Goal: Use online tool/utility: Utilize a website feature to perform a specific function

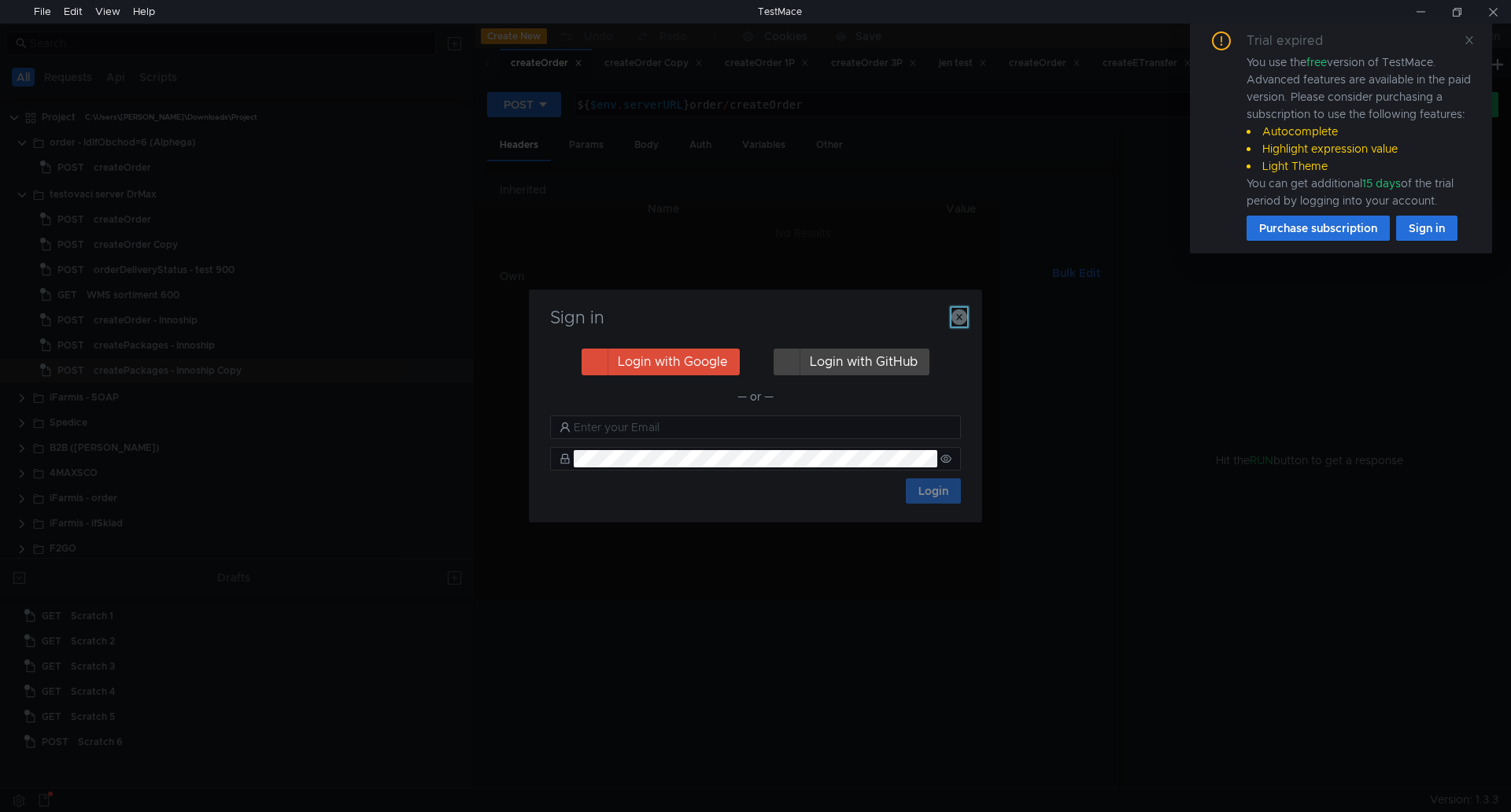
click at [957, 316] on icon "button" at bounding box center [959, 317] width 16 height 16
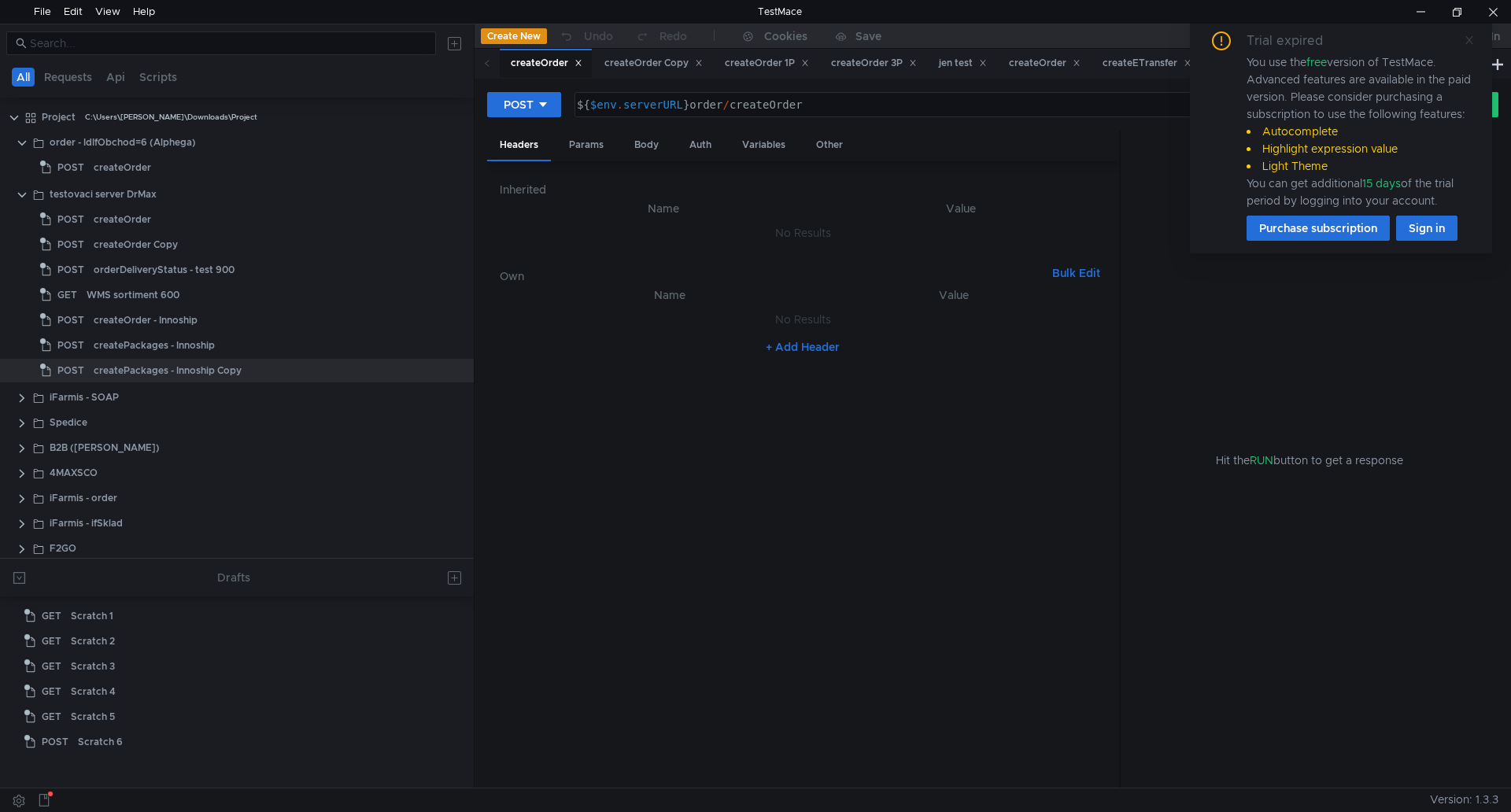
click at [1469, 40] on icon at bounding box center [1470, 40] width 8 height 8
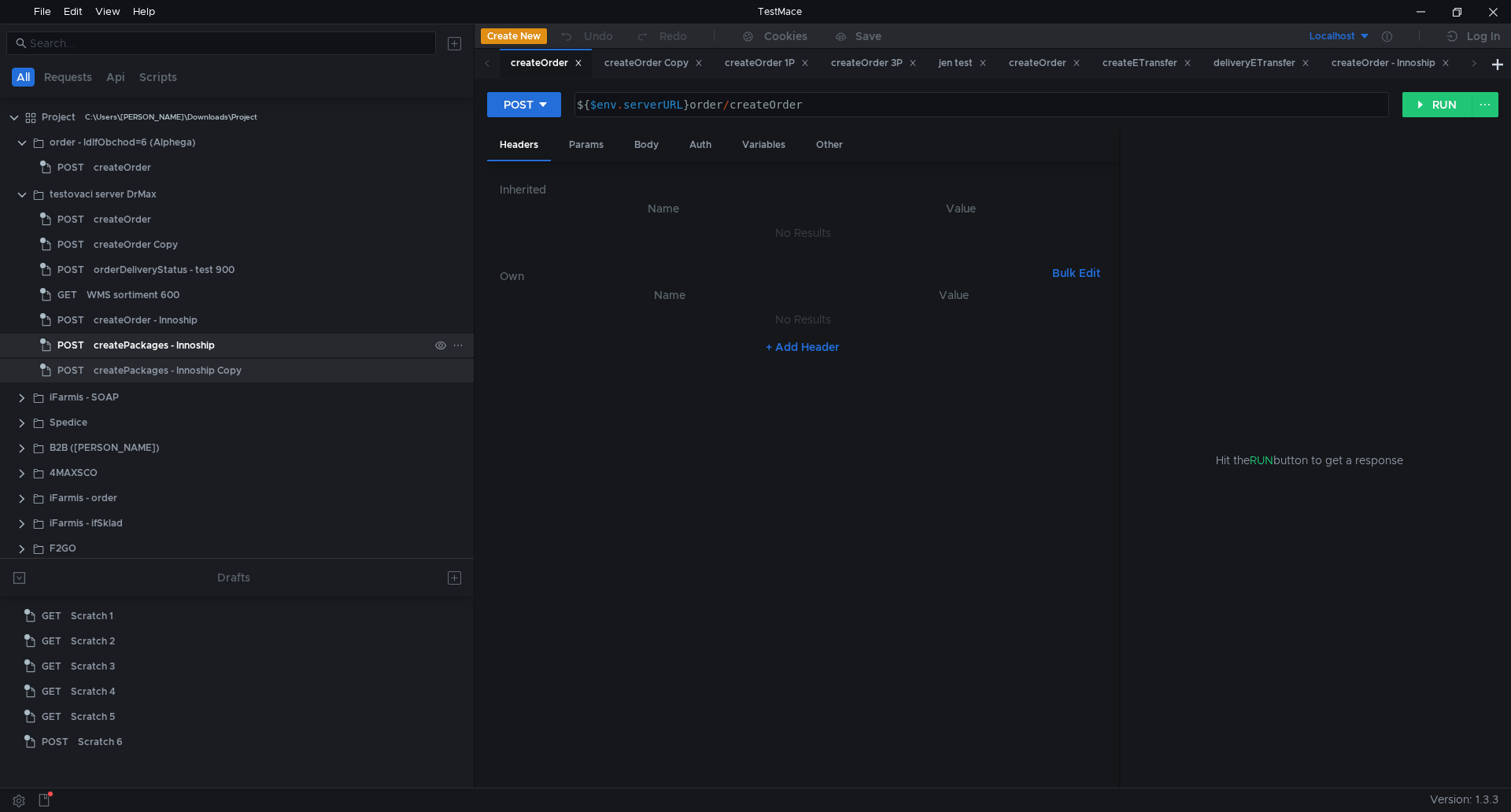
click at [281, 345] on div "createPackages - Innoship" at bounding box center [260, 346] width 335 height 24
click at [270, 350] on div "createPackages - Innoship" at bounding box center [260, 346] width 335 height 24
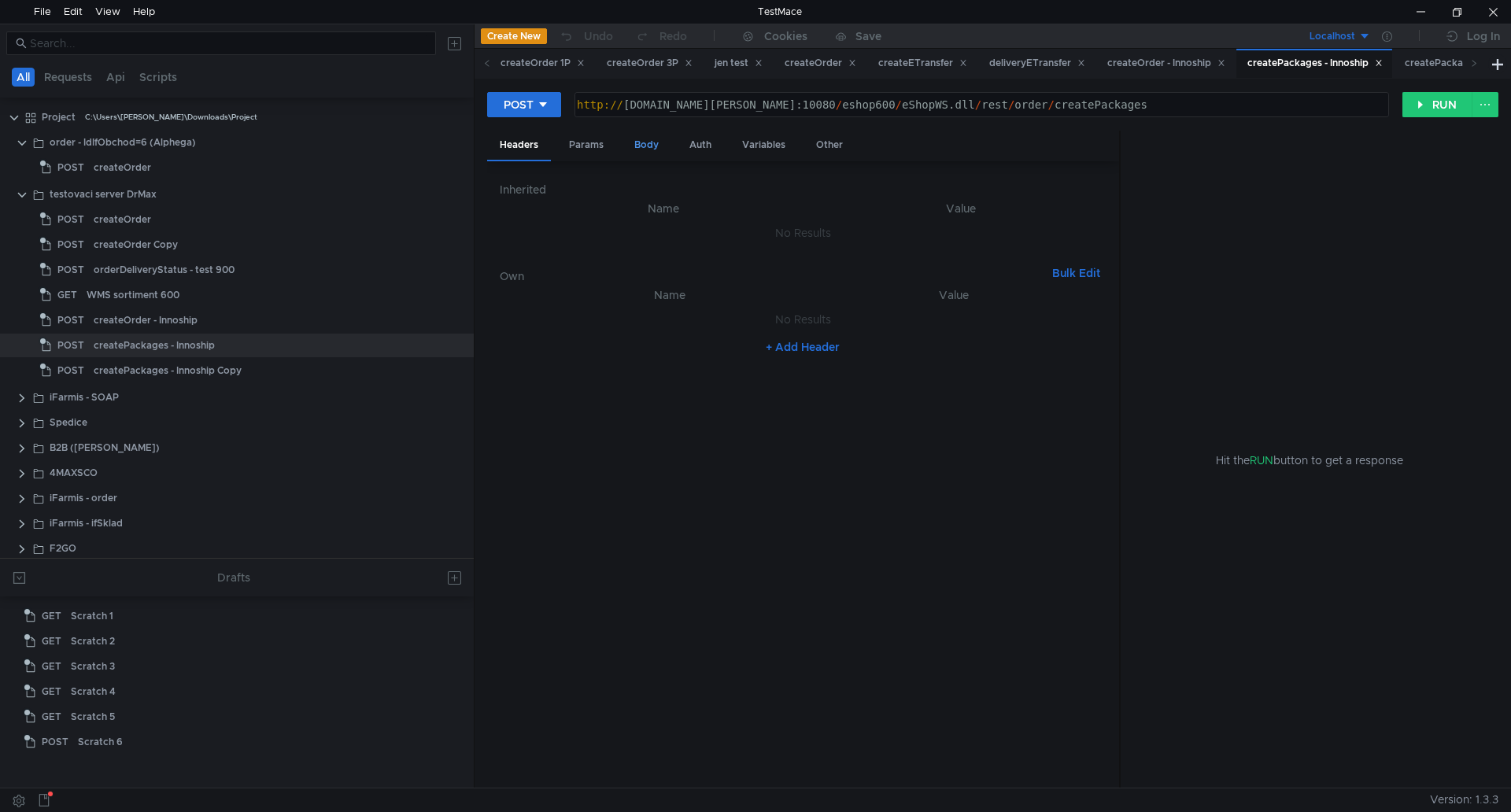
click at [656, 146] on div "Body" at bounding box center [647, 144] width 50 height 29
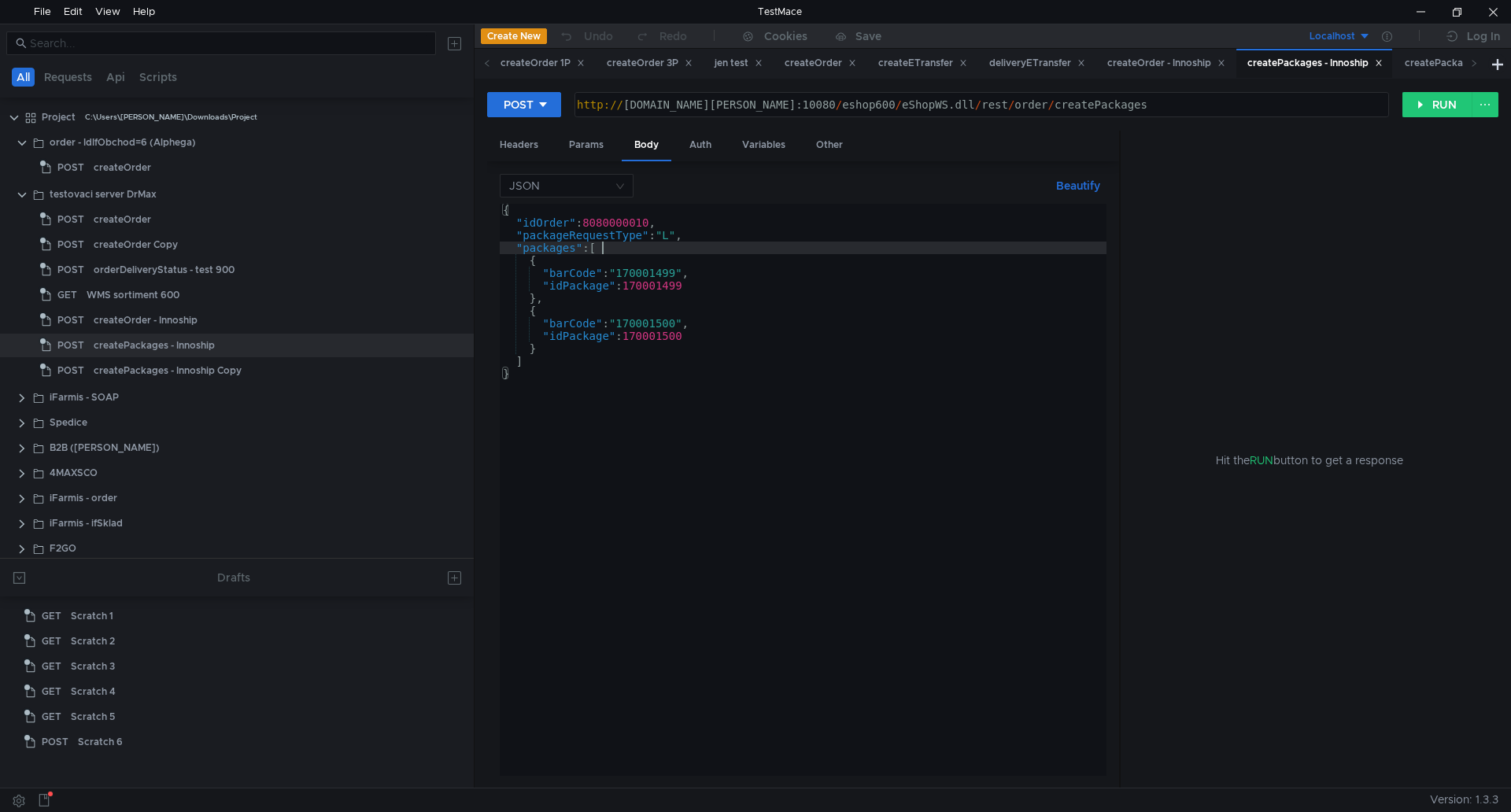
click at [675, 254] on div "{ "idOrder" : 8080000010 , "packageRequestType" : "L" , "packages" : [ { "barCo…" at bounding box center [803, 502] width 607 height 597
paste textarea "{"idOrder":8045719314,"packageRequestType":"L","packages":[{"barCode":"18000150…"
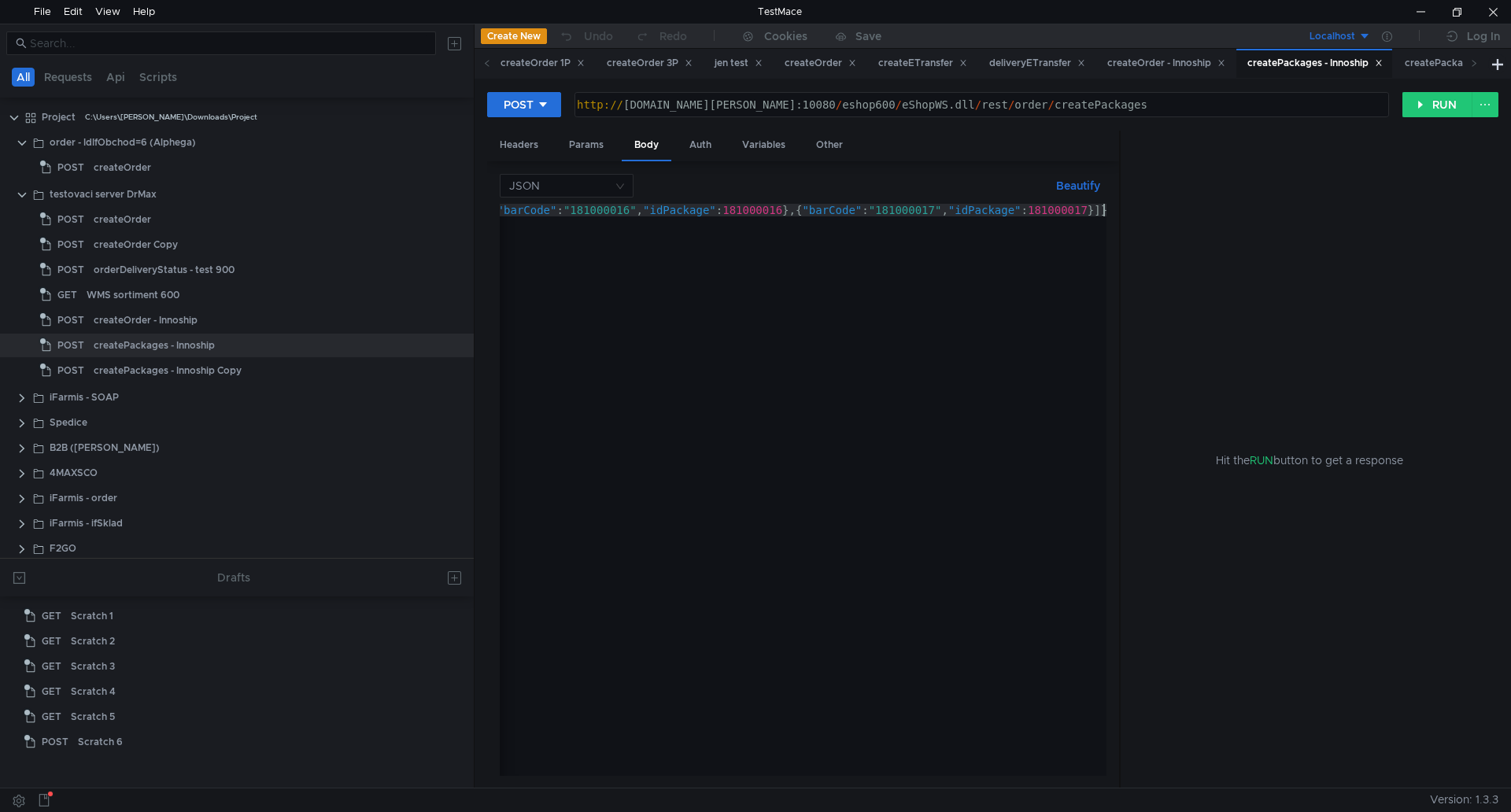
scroll to position [0, 709]
click at [1067, 180] on button "Beautify" at bounding box center [1078, 185] width 57 height 19
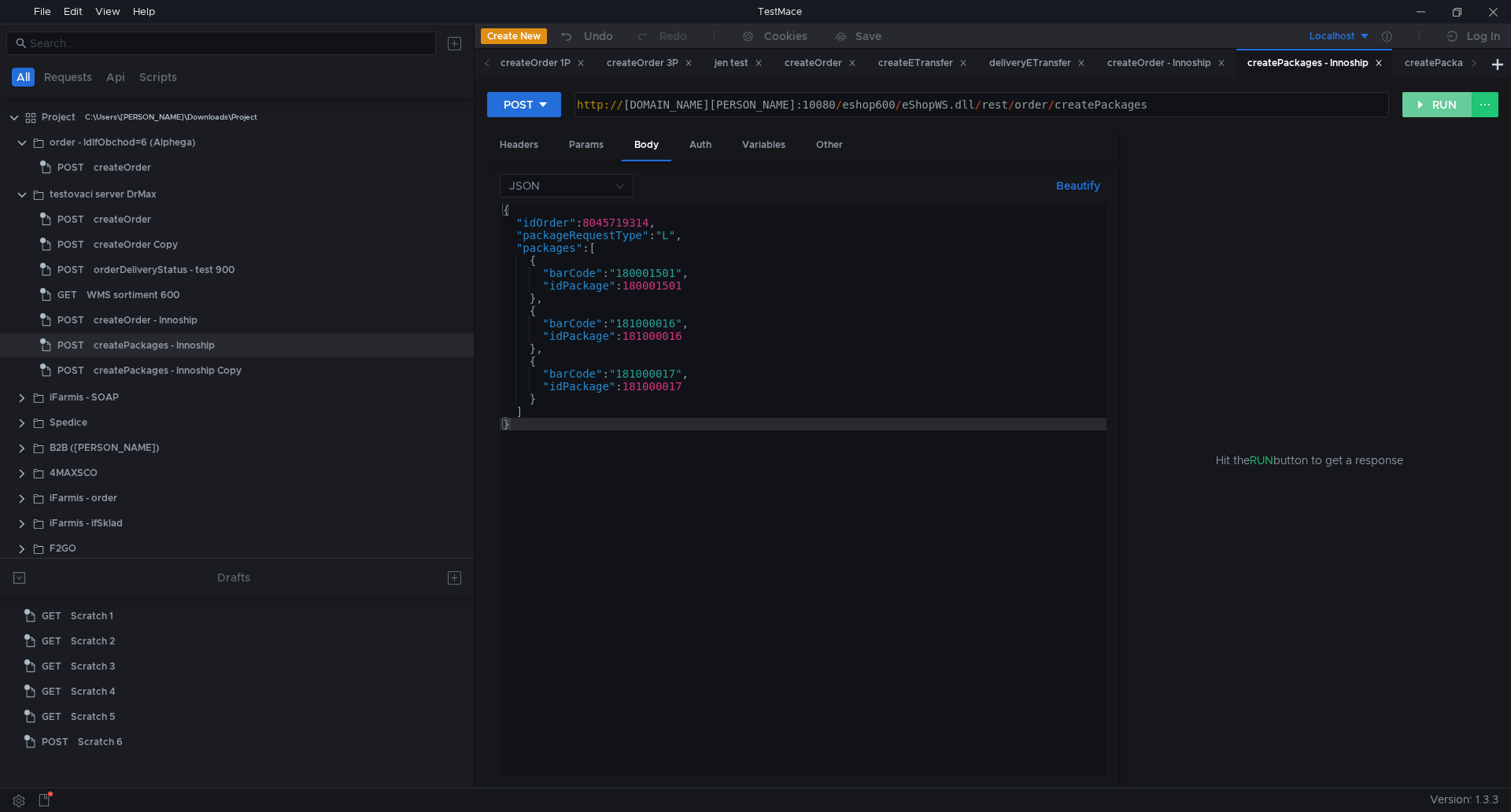
click at [1446, 115] on button "RUN" at bounding box center [1437, 104] width 70 height 25
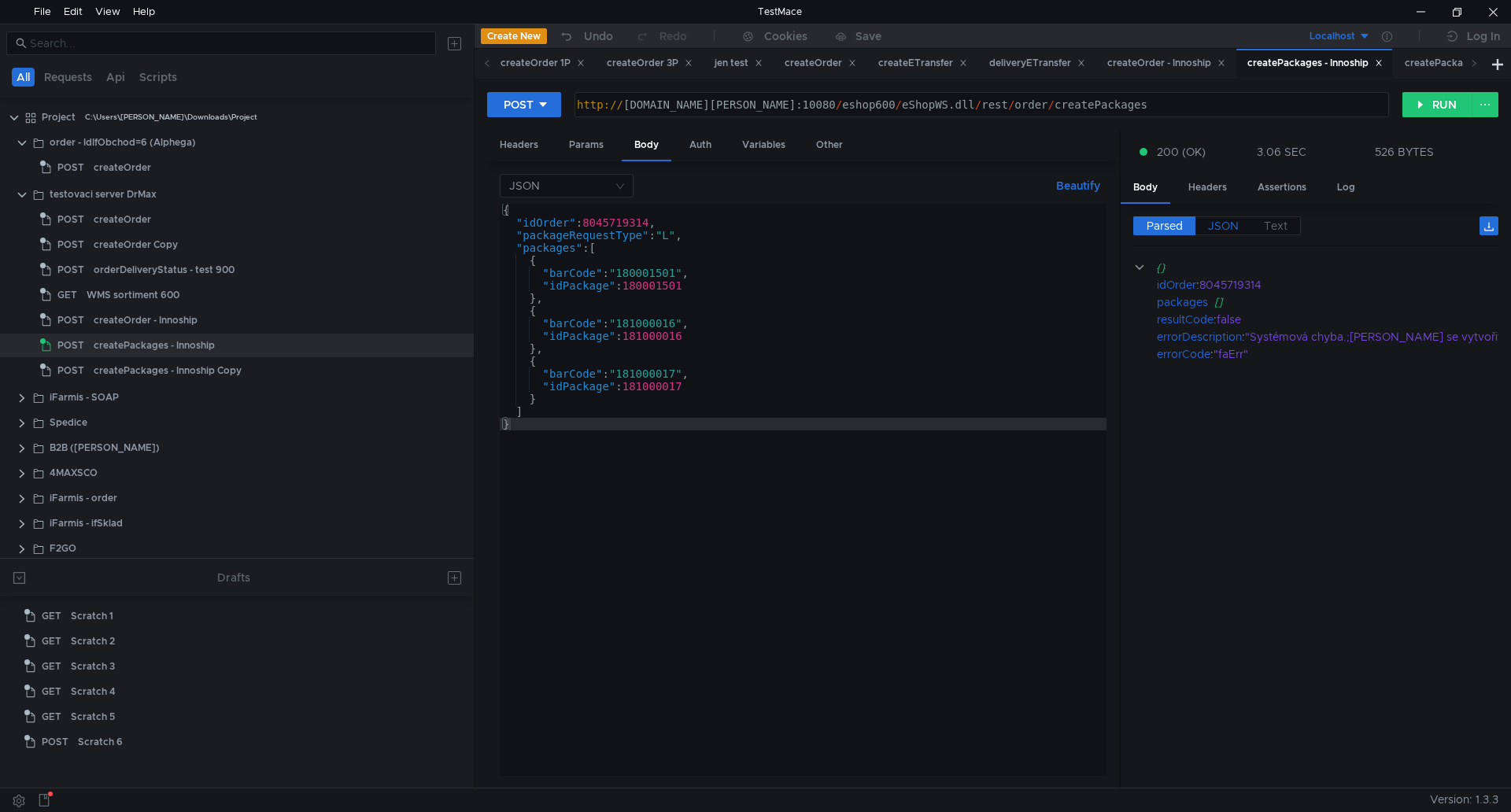
click at [1232, 222] on span "JSON" at bounding box center [1224, 226] width 31 height 14
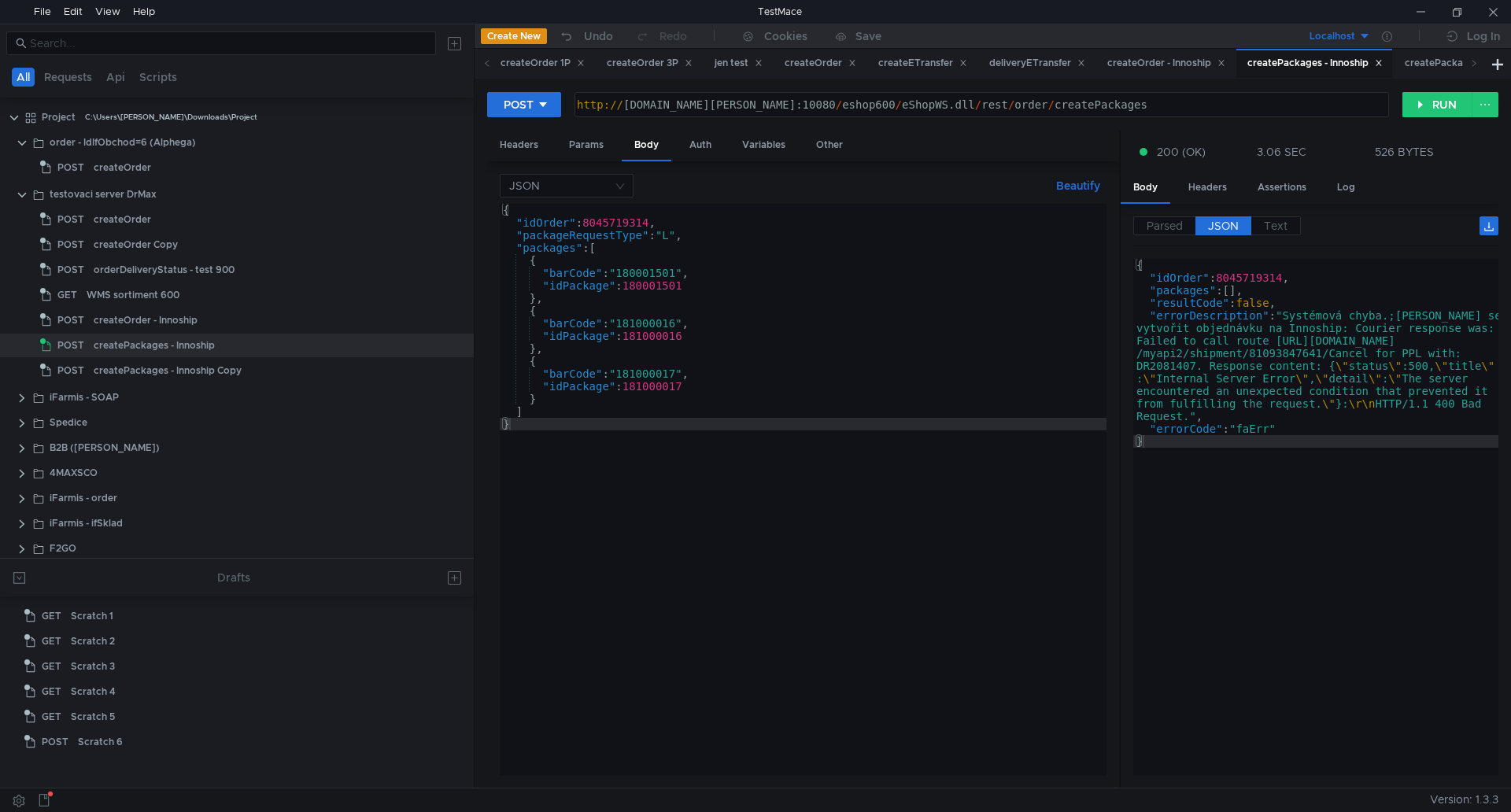
click at [884, 459] on div "{ "idOrder" : 8045719314 , "packageRequestType" : "L" , "packages" : [ { "barCo…" at bounding box center [803, 502] width 607 height 597
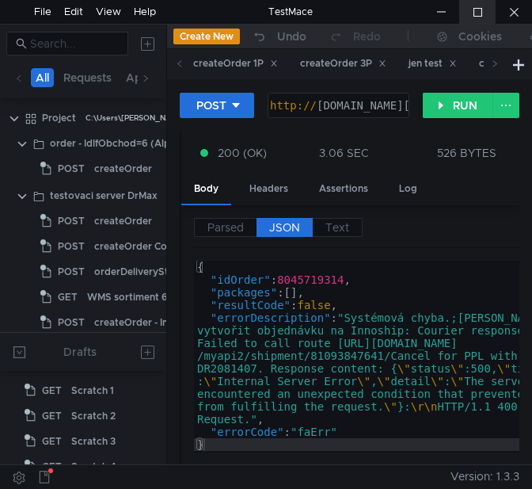
click at [474, 11] on div at bounding box center [477, 12] width 36 height 24
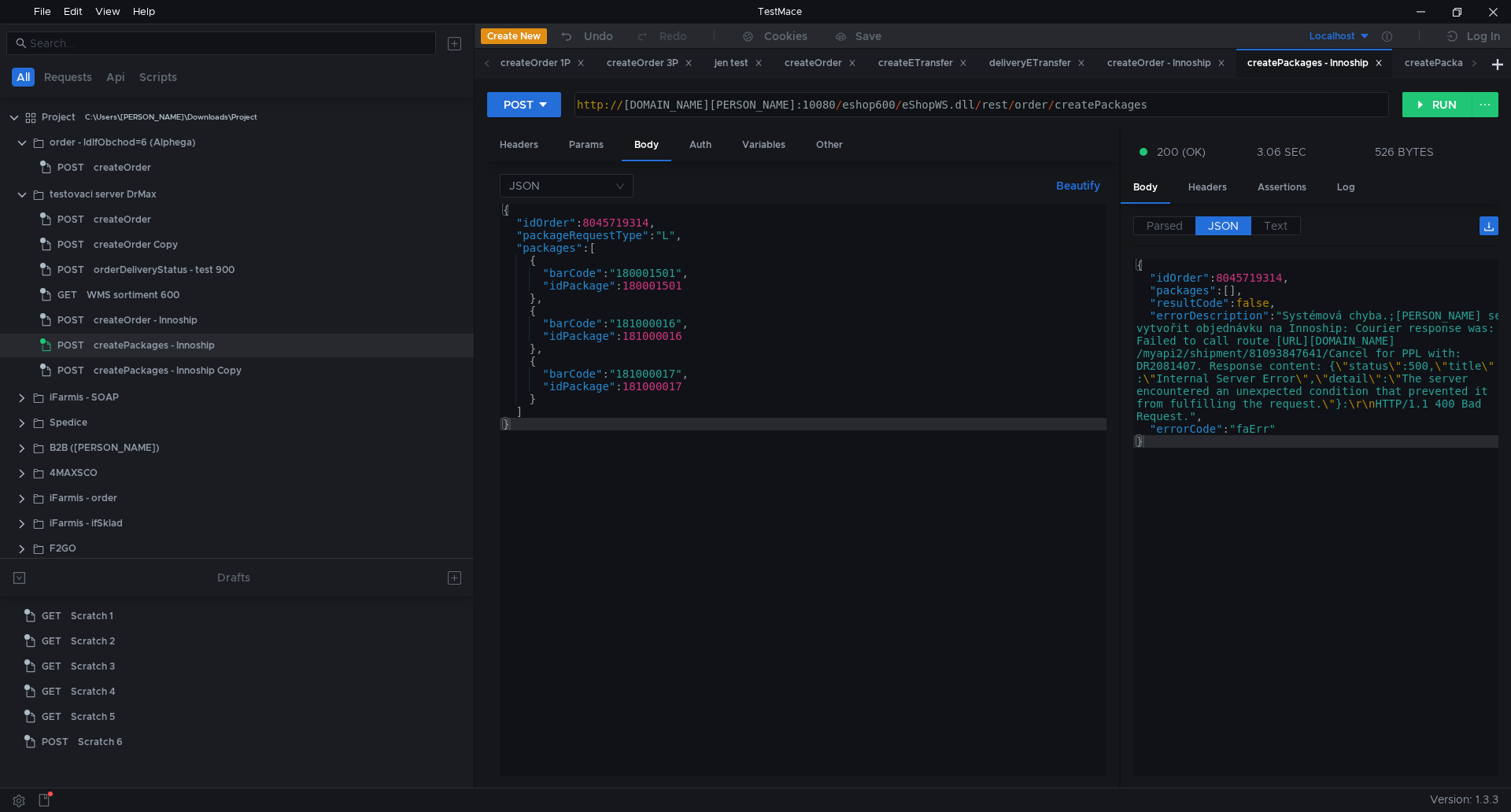
click at [863, 321] on div "{ "idOrder" : 8045719314 , "packageRequestType" : "L" , "packages" : [ { "barCo…" at bounding box center [803, 502] width 607 height 597
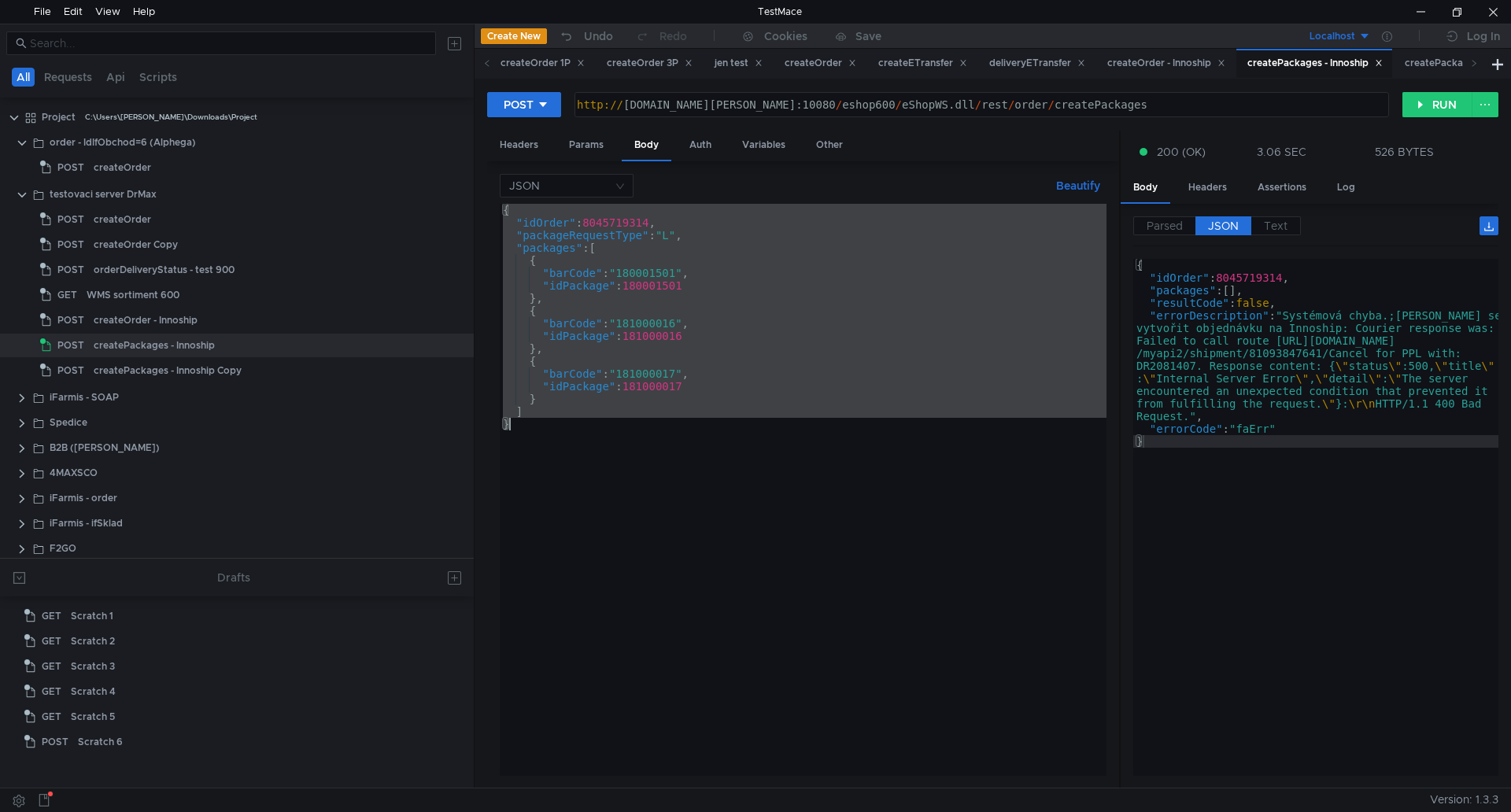
paste textarea "{"idOrder":8045719315,"packageRequestType":"L","packages":[{"barCode":"18000150…"
type textarea "{"idOrder":8045719315,"packageRequestType":"L","packages":[{"barCode":"18000150…"
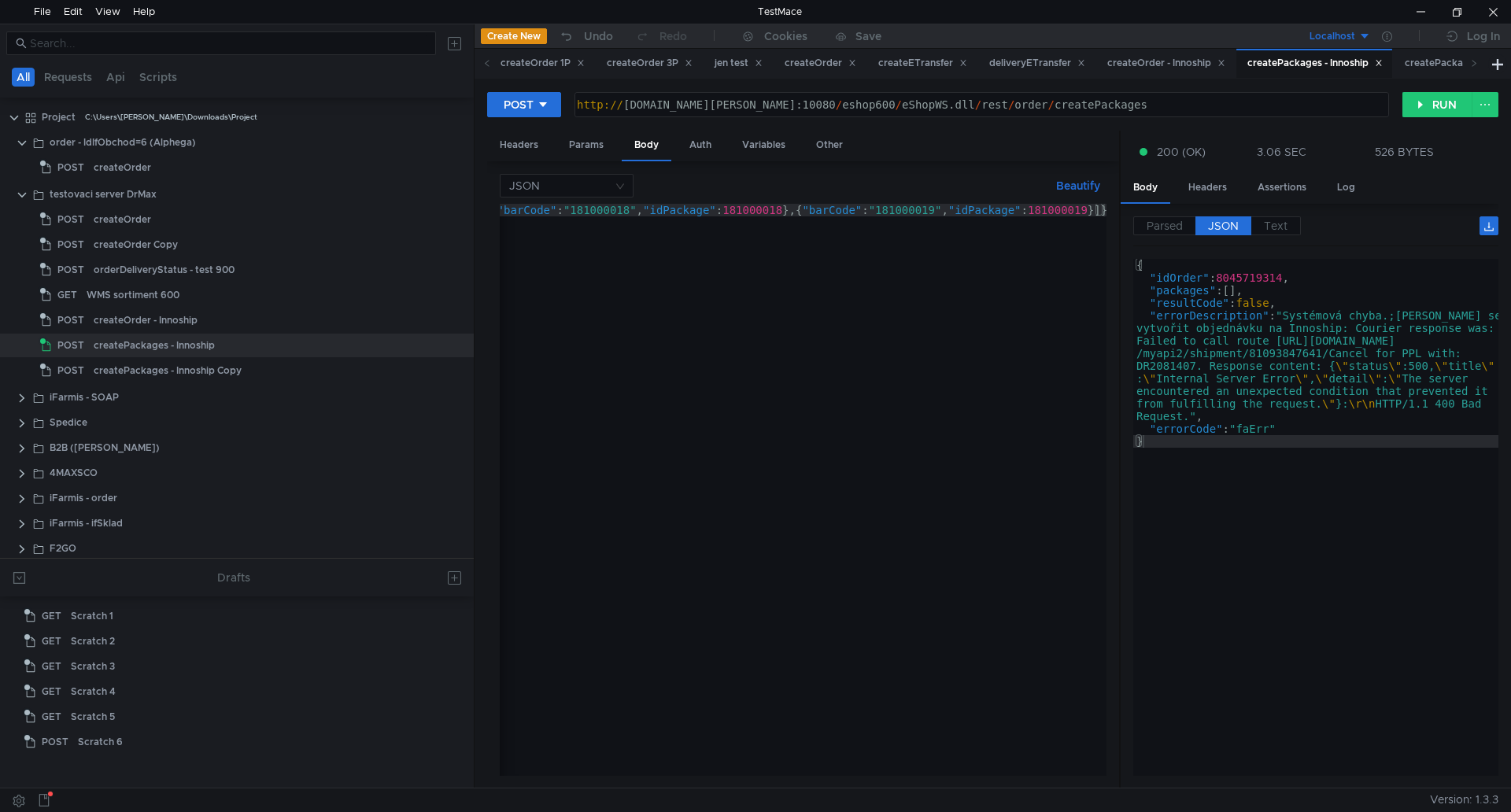
click at [1088, 187] on button "Beautify" at bounding box center [1078, 185] width 57 height 19
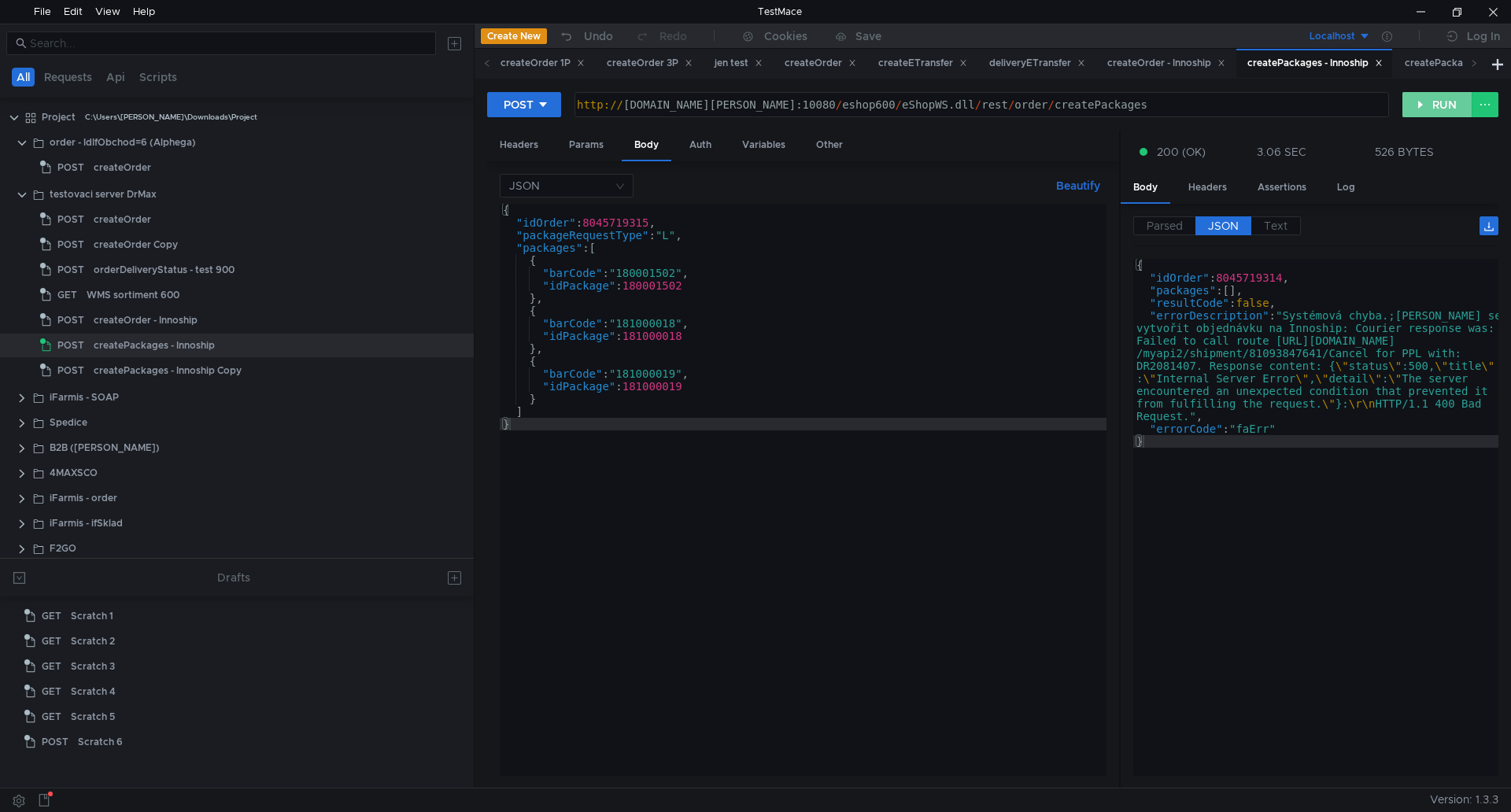
click at [1452, 112] on button "RUN" at bounding box center [1437, 104] width 70 height 25
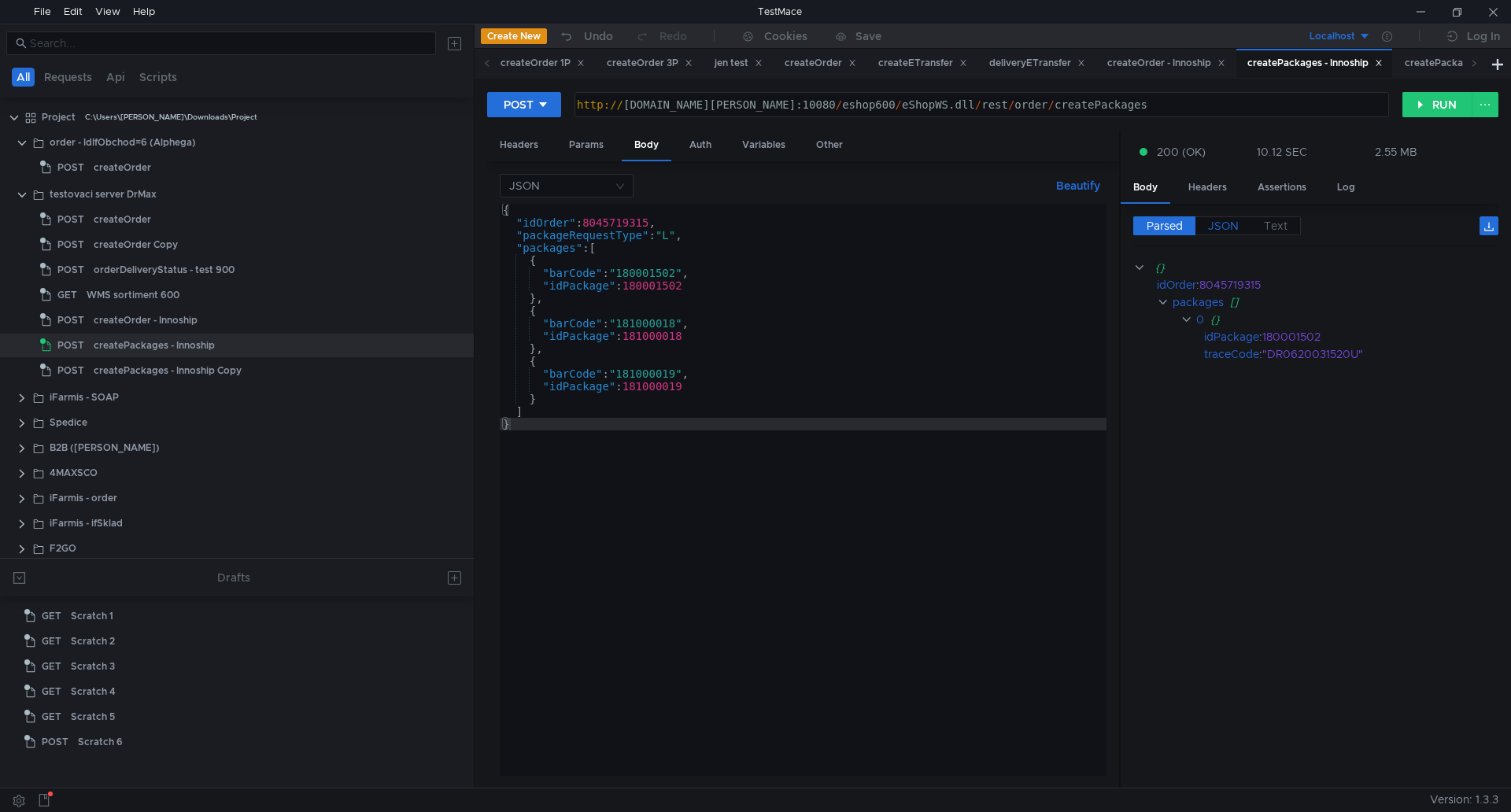
click at [1220, 231] on span "JSON" at bounding box center [1224, 226] width 31 height 14
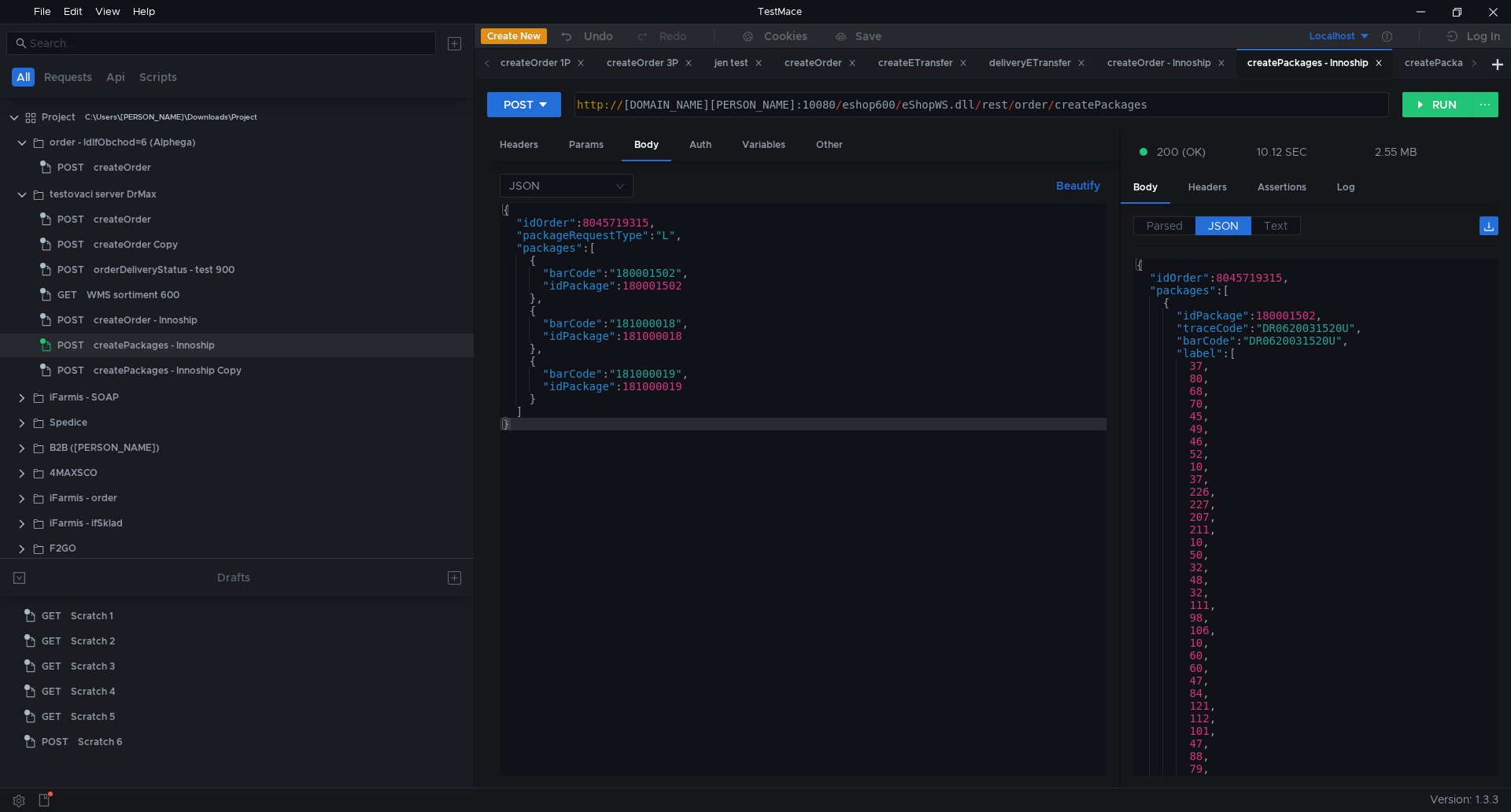
click at [859, 359] on div "{ "idOrder" : 8045719315 , "packageRequestType" : "L" , "packages" : [ { "barCo…" at bounding box center [803, 502] width 607 height 597
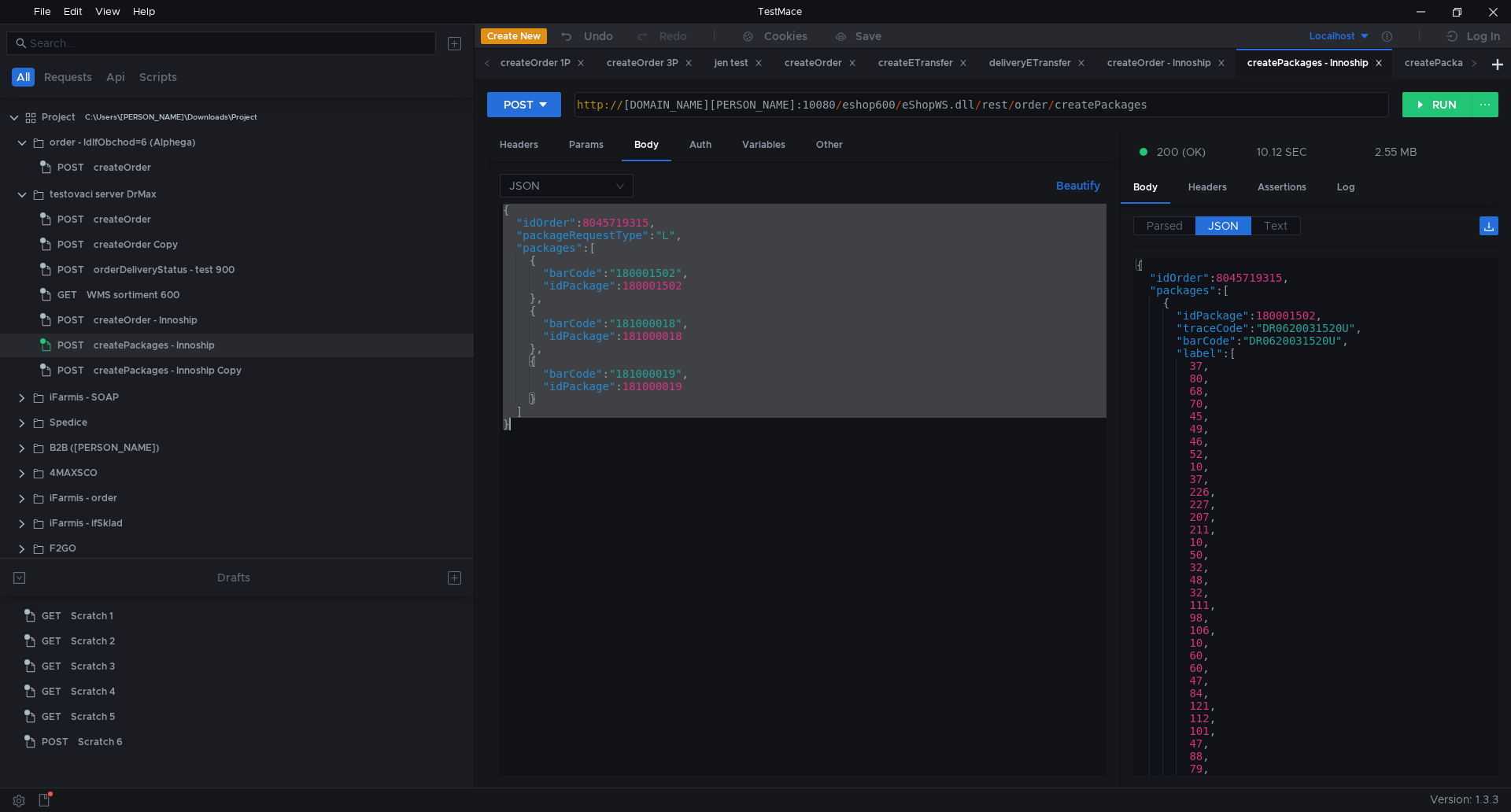
paste textarea "{"idOrder":8841239680,"packageRequestType":"P","packages":[{"idPackage":5010074…"
type textarea "{"idOrder":8841239680,"packageRequestType":"P","packages":[{"idPackage":5010074…"
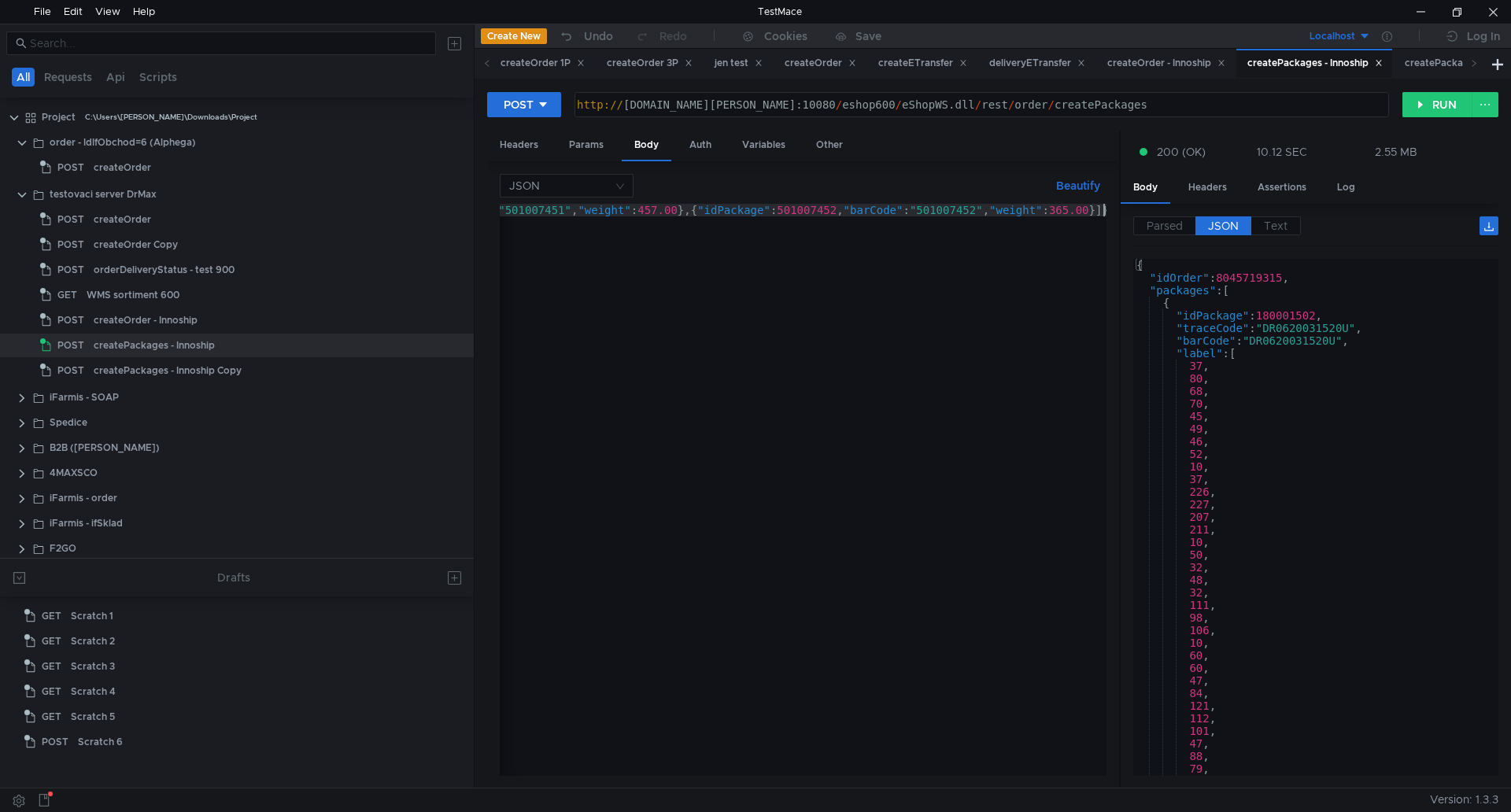
scroll to position [0, 1027]
click at [887, 106] on div "http:// cz11wws007t.dr-max.global:10080 / eshop600 / eShopWS.dll / rest / order…" at bounding box center [980, 117] width 813 height 38
type textarea "[URL][DOMAIN_NAME]"
click at [1406, 107] on button "RUN" at bounding box center [1437, 104] width 70 height 25
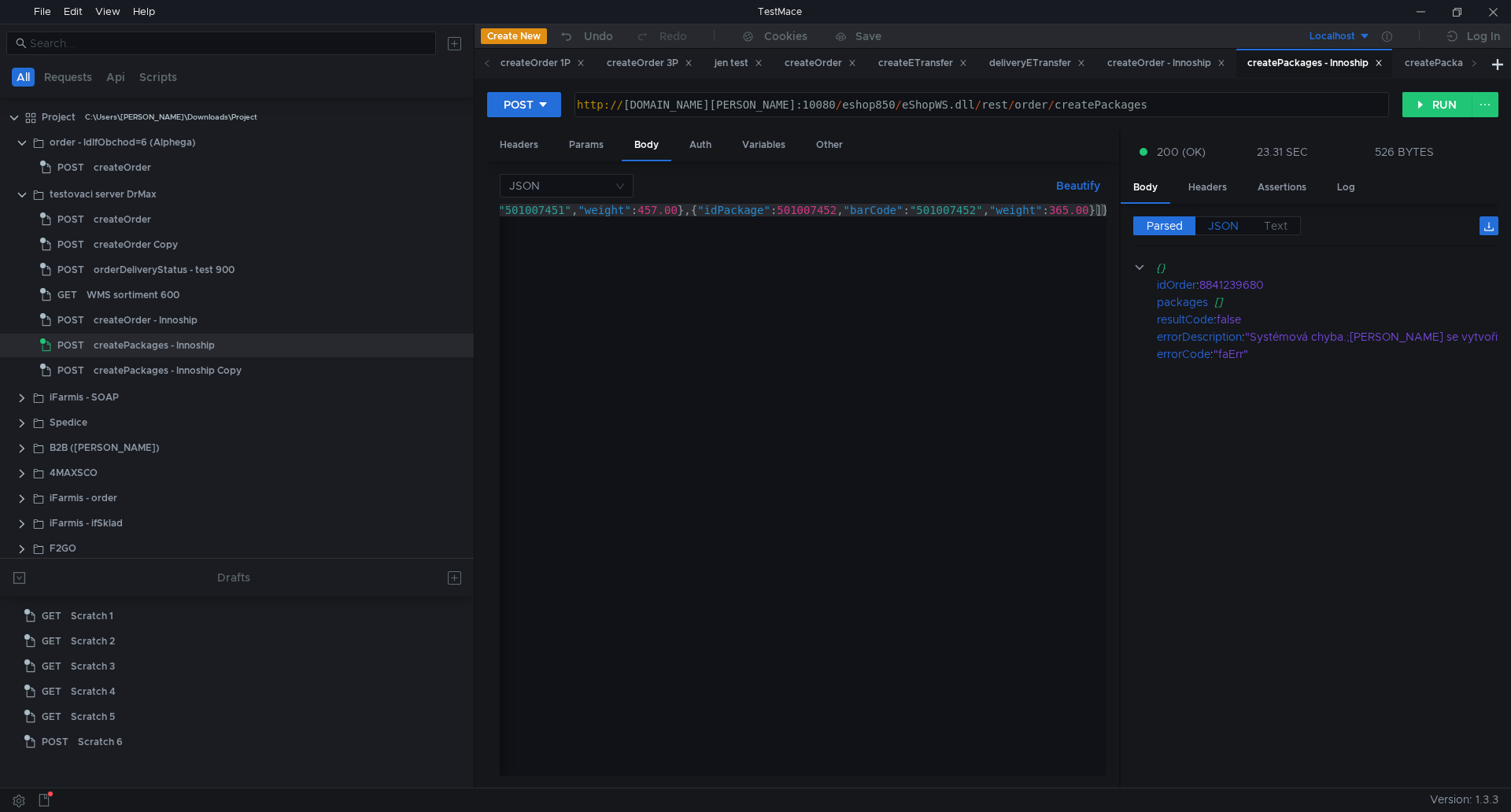
click at [1228, 228] on span "JSON" at bounding box center [1224, 226] width 31 height 14
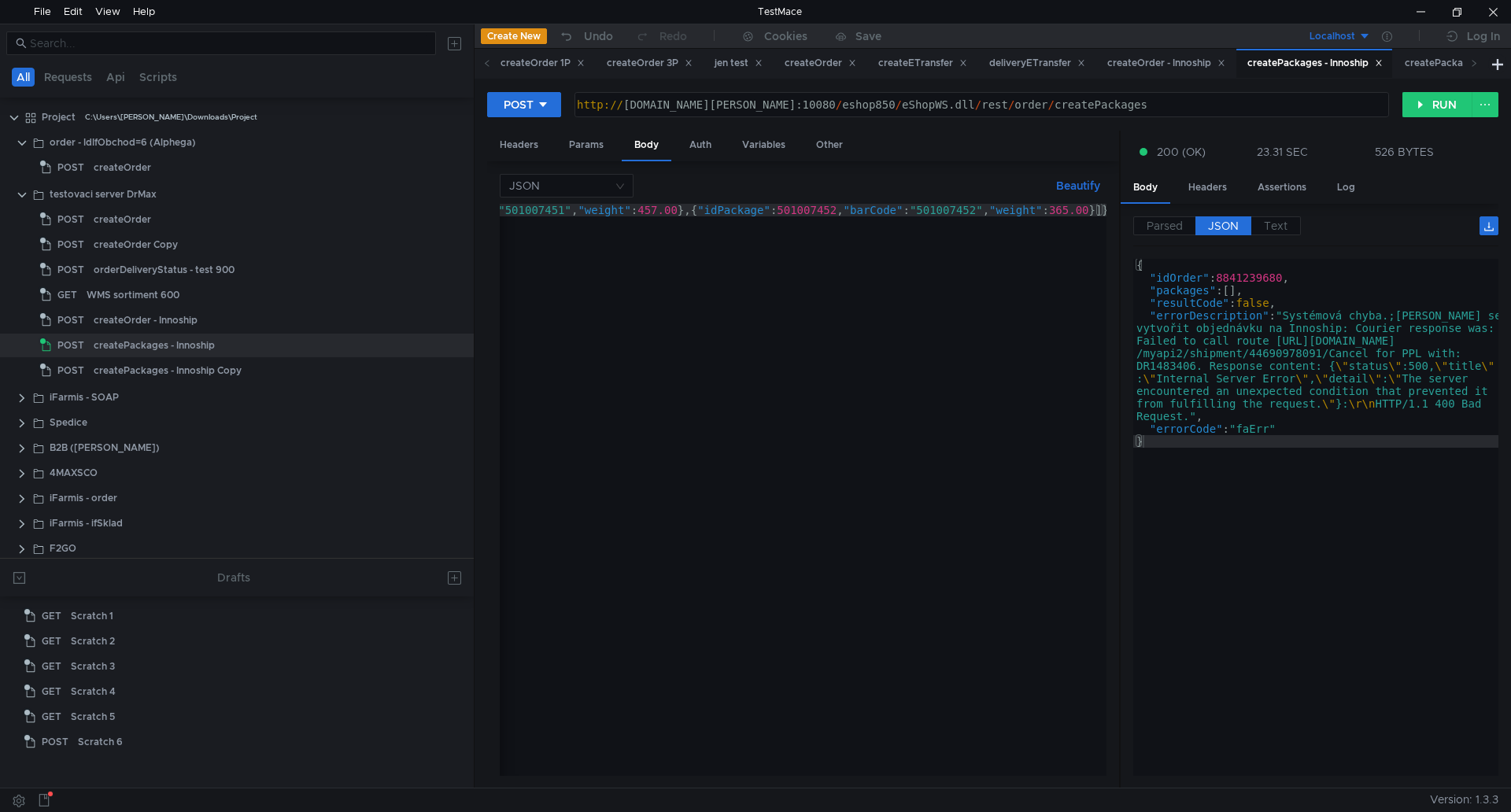
click at [755, 335] on div "{ "idOrder" : 8841239680 , "packageRequestType" : "P" , "packages" : [{ "idPack…" at bounding box center [289, 502] width 1633 height 597
paste textarea "79,"packageRequestType":"P","packages":[{"idPackage":501007453,"barCode":"50100…"
type textarea "{"idOrder":8841239679,"packageRequestType":"P","packages":[{"idPackage":5010074…"
click at [1445, 103] on button "RUN" at bounding box center [1437, 104] width 70 height 25
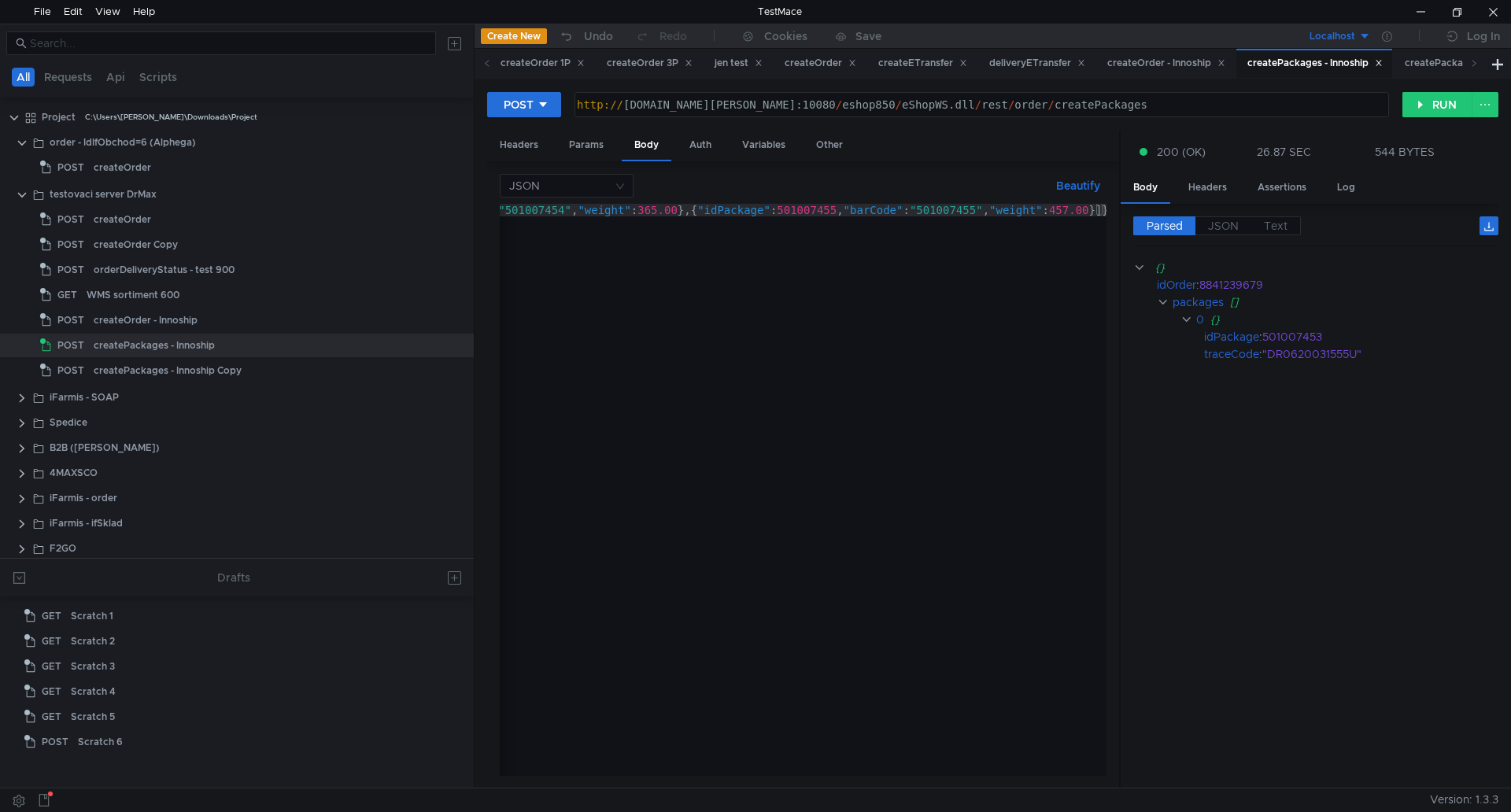
scroll to position [0, 1027]
